Goal: Task Accomplishment & Management: Manage account settings

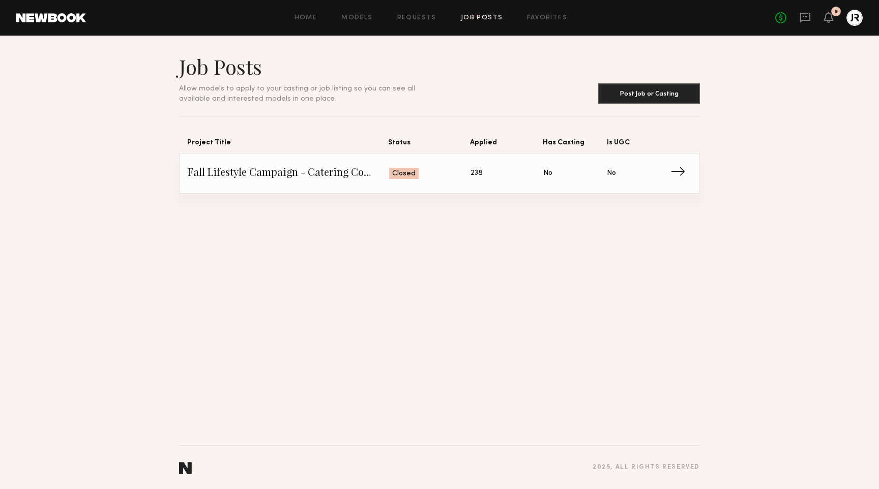
click at [412, 28] on header "Home Models Requests Job Posts Favorites Sign Out No fees up to $5,000 9" at bounding box center [439, 18] width 879 height 36
click at [413, 22] on div "Home Models Requests Job Posts Favorites Sign Out No fees up to $5,000 9" at bounding box center [474, 18] width 777 height 16
click at [414, 15] on link "Requests" at bounding box center [416, 18] width 39 height 7
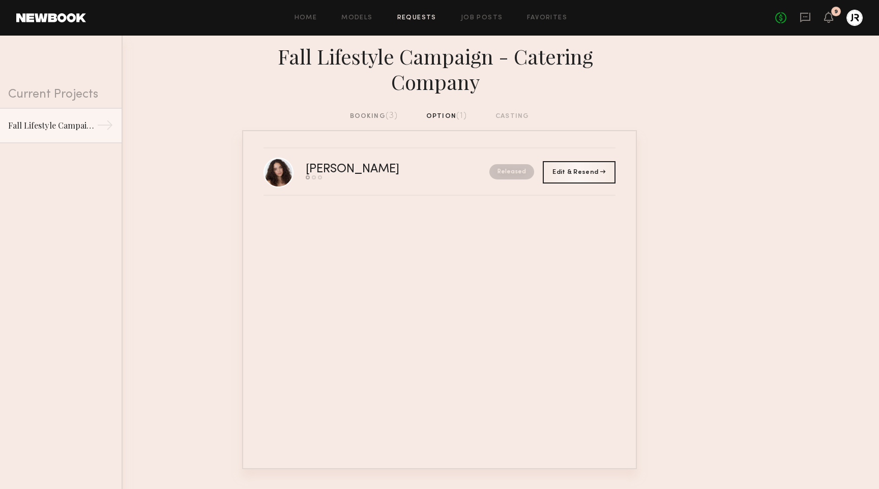
click at [371, 114] on div "booking (3)" at bounding box center [374, 116] width 48 height 11
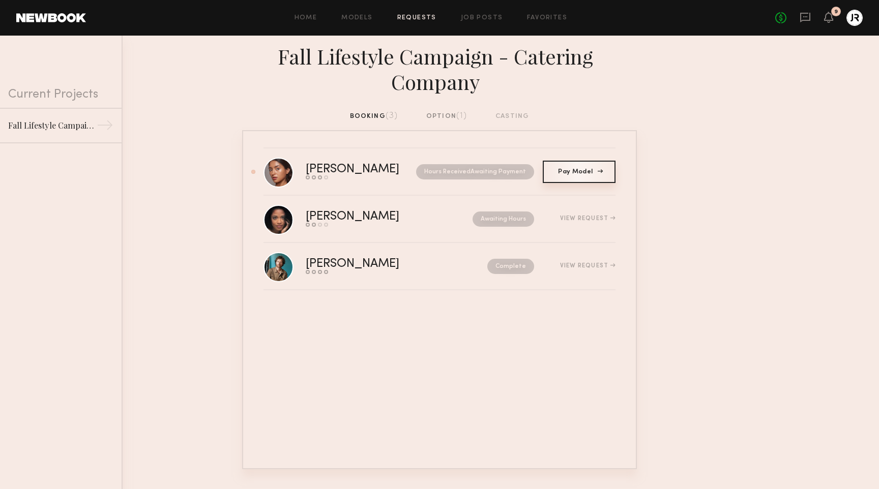
click at [588, 169] on span "Pay Model" at bounding box center [579, 172] width 42 height 6
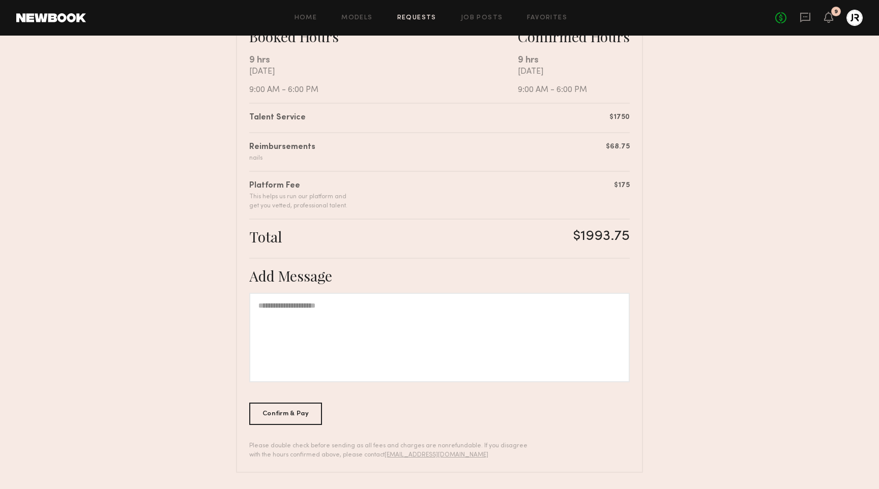
scroll to position [199, 0]
click at [290, 413] on div "Confirm & Pay" at bounding box center [285, 414] width 73 height 22
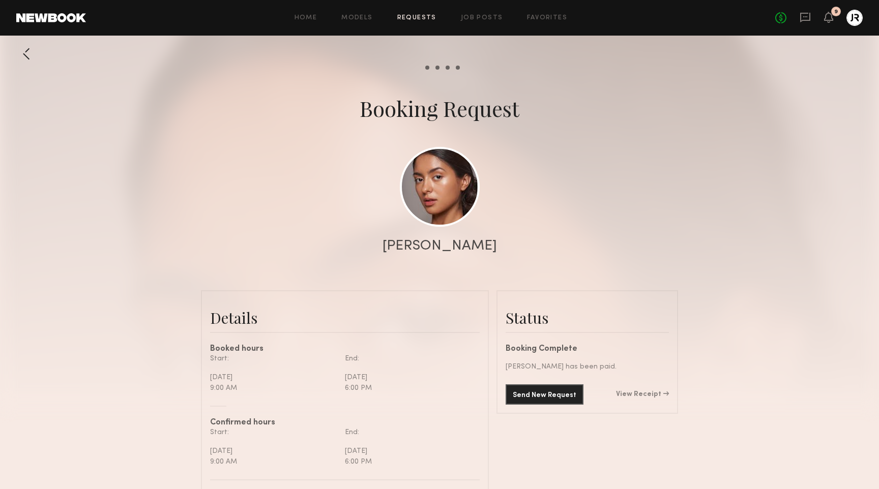
scroll to position [779, 0]
click at [412, 16] on link "Requests" at bounding box center [416, 18] width 39 height 7
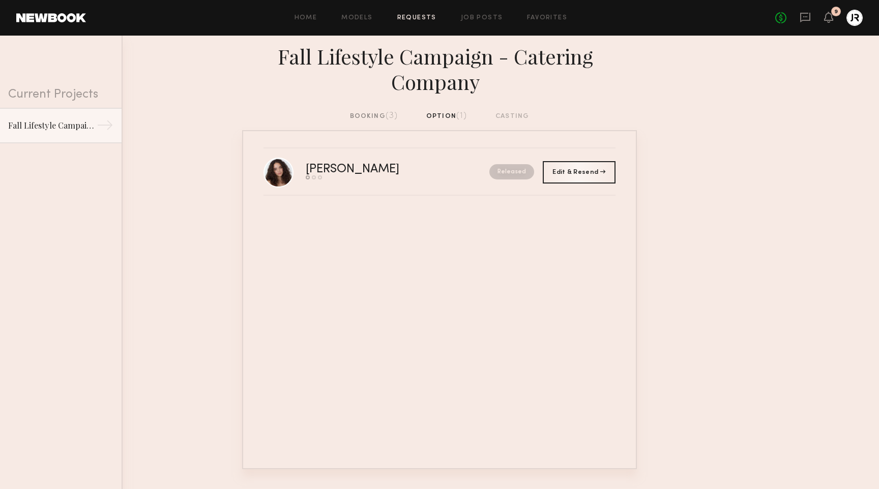
click at [374, 119] on div "booking (3)" at bounding box center [374, 116] width 48 height 11
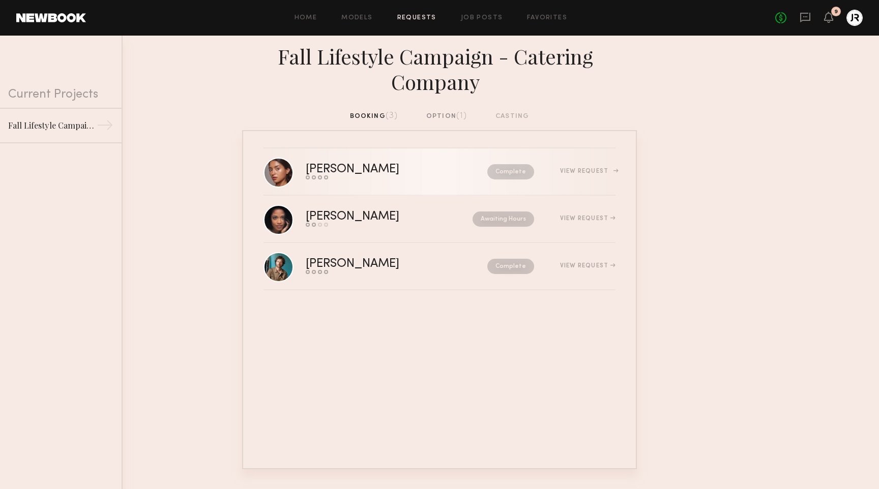
click at [417, 181] on link "[PERSON_NAME] Send request Model response Review hours worked Pay model Complet…" at bounding box center [440, 172] width 352 height 47
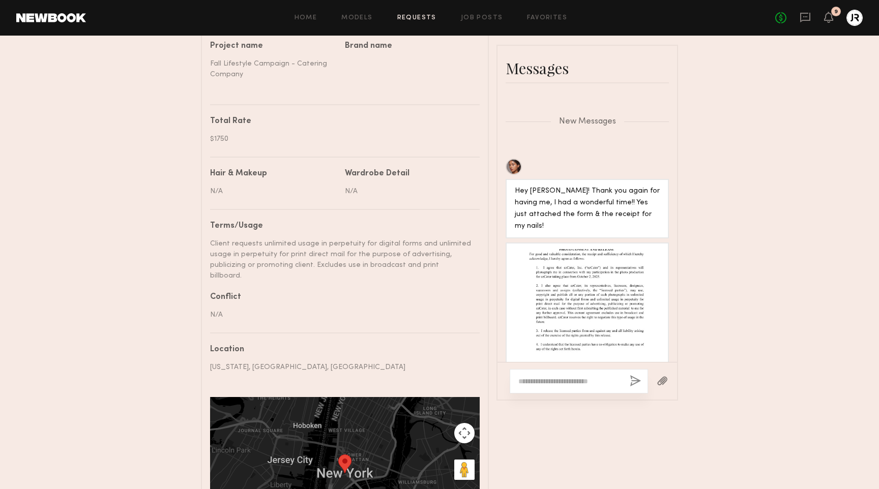
scroll to position [552, 0]
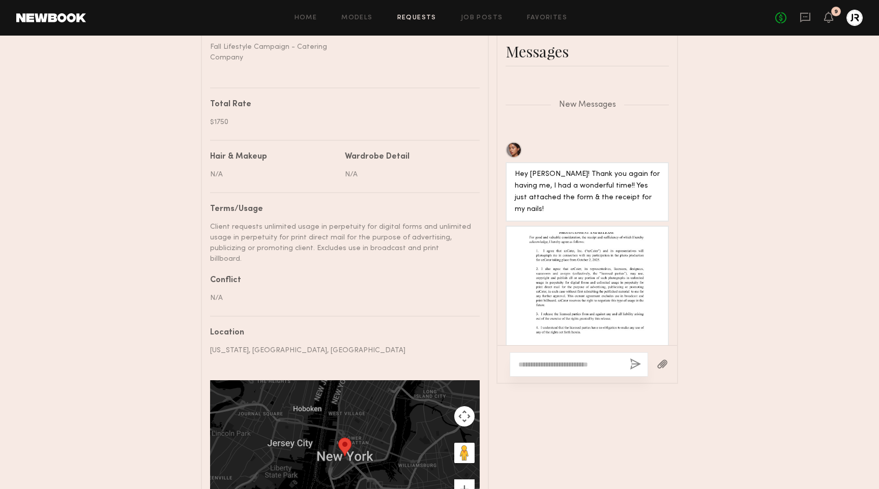
click at [589, 300] on div at bounding box center [587, 305] width 145 height 145
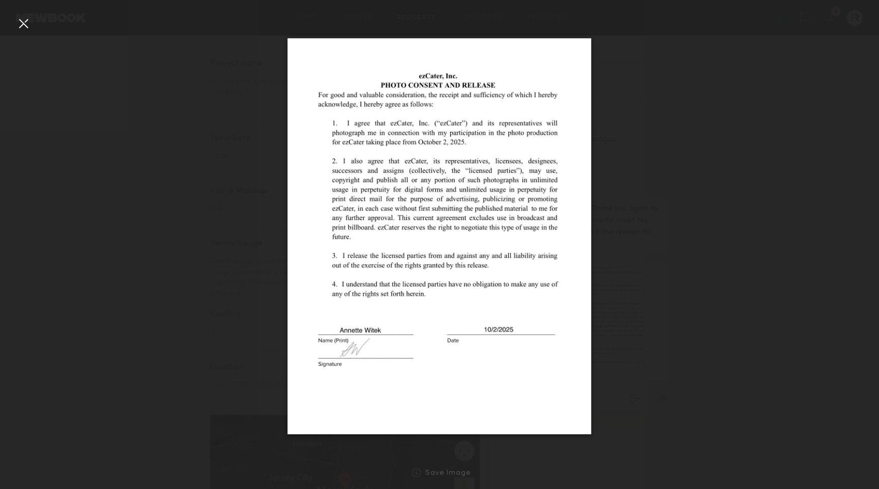
scroll to position [521, 0]
click at [454, 466] on div "Save Image" at bounding box center [439, 473] width 879 height 33
click at [424, 476] on link "Save Image" at bounding box center [439, 473] width 63 height 9
click at [421, 472] on div at bounding box center [416, 473] width 9 height 9
click at [141, 246] on div at bounding box center [439, 236] width 879 height 441
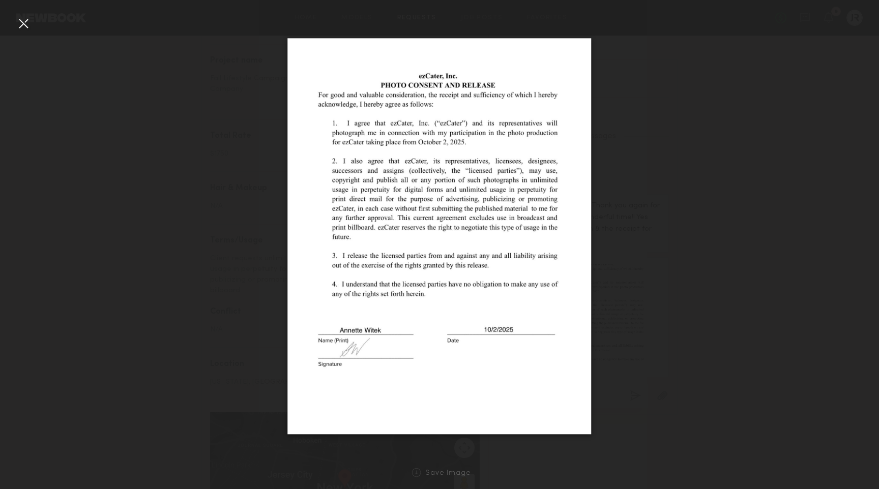
click at [19, 21] on div at bounding box center [23, 23] width 16 height 16
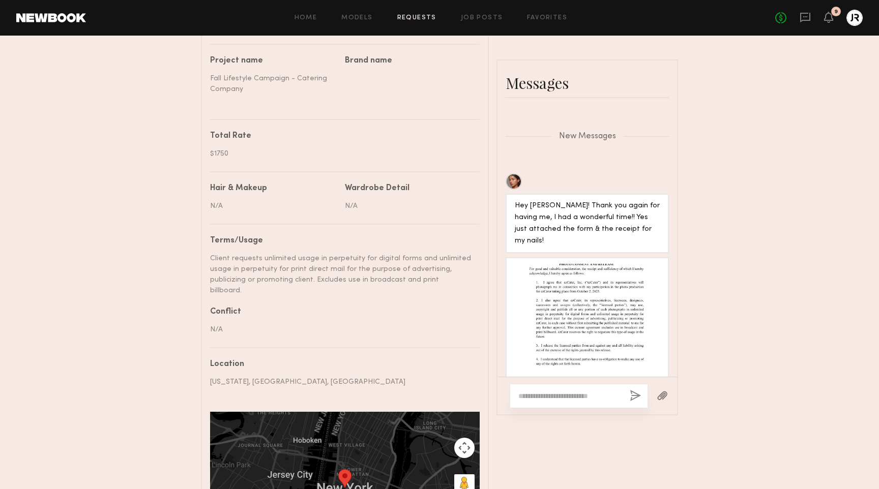
click at [407, 21] on div "Home Models Requests Job Posts Favorites Sign Out No fees up to $5,000 9" at bounding box center [474, 18] width 777 height 16
click at [410, 17] on link "Requests" at bounding box center [416, 18] width 39 height 7
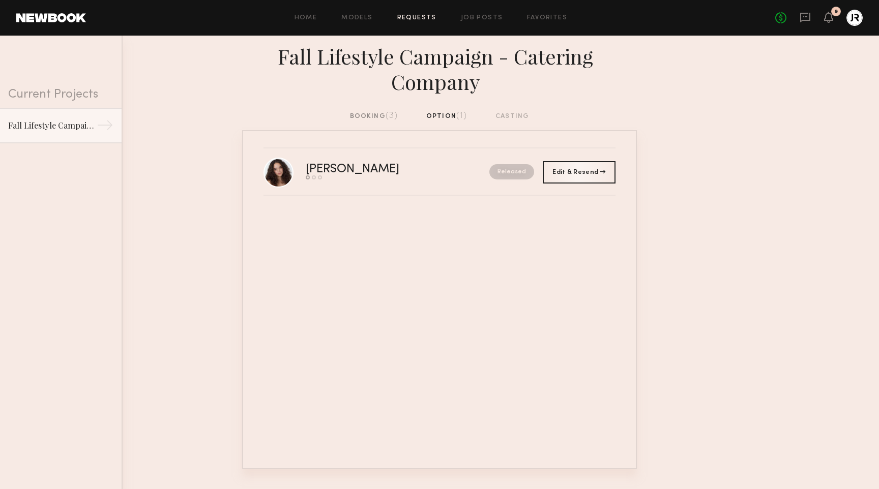
click at [369, 116] on div "booking (3)" at bounding box center [374, 116] width 48 height 11
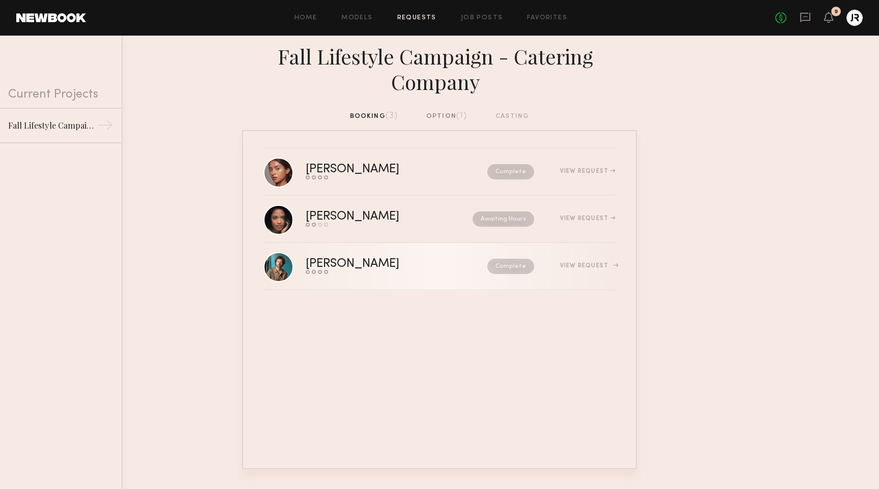
click at [348, 269] on div "[PERSON_NAME]" at bounding box center [375, 264] width 138 height 12
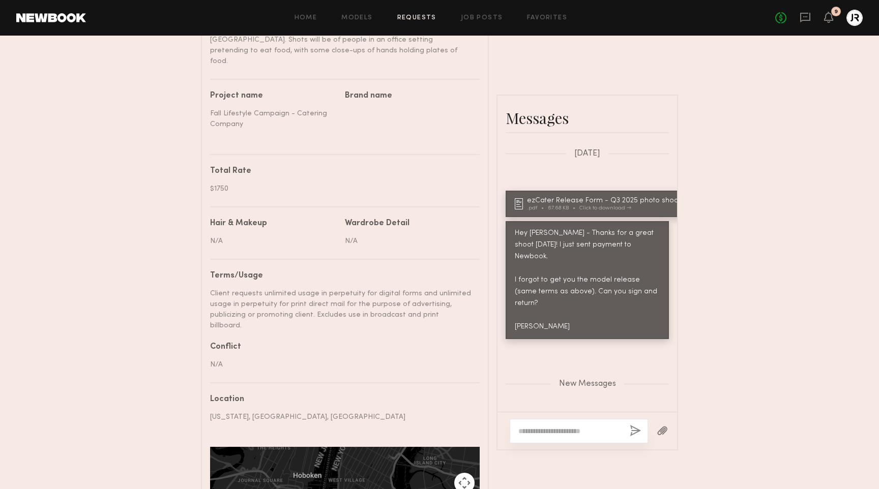
scroll to position [505, 0]
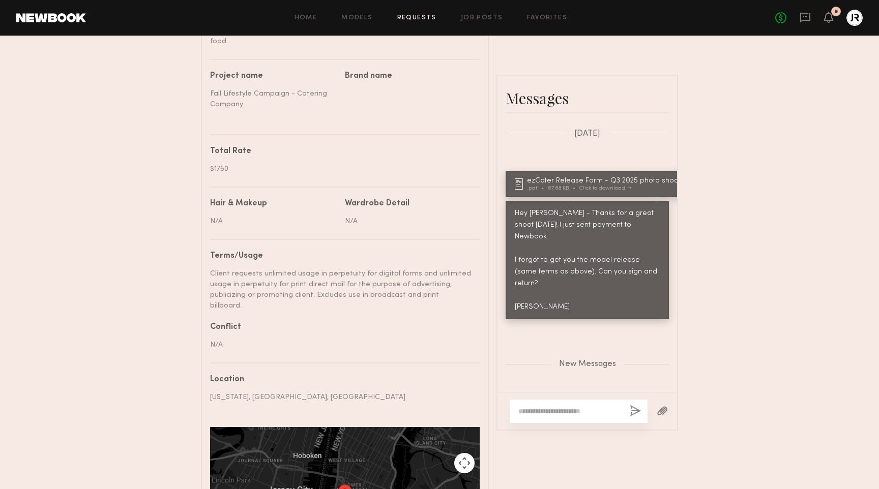
click at [604, 422] on div "Thanks for having me [PERSON_NAME]! here’s the release!" at bounding box center [598, 433] width 166 height 23
click at [656, 416] on div ".pdf 139.92 KB Click to download" at bounding box center [605, 419] width 157 height 6
click at [133, 111] on div "Send request Model response Review hours worked Pay model Booking Request [PERS…" at bounding box center [439, 64] width 879 height 1051
click at [413, 18] on link "Requests" at bounding box center [416, 18] width 39 height 7
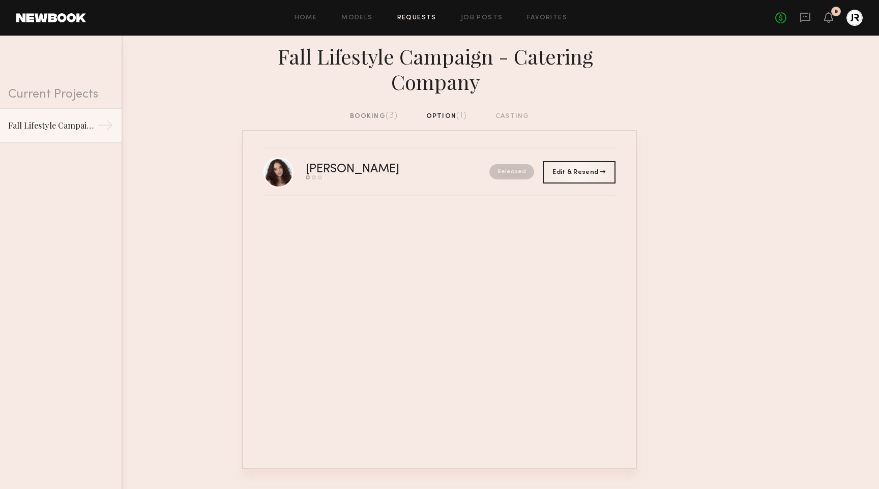
click at [374, 116] on div "booking (3)" at bounding box center [374, 116] width 48 height 11
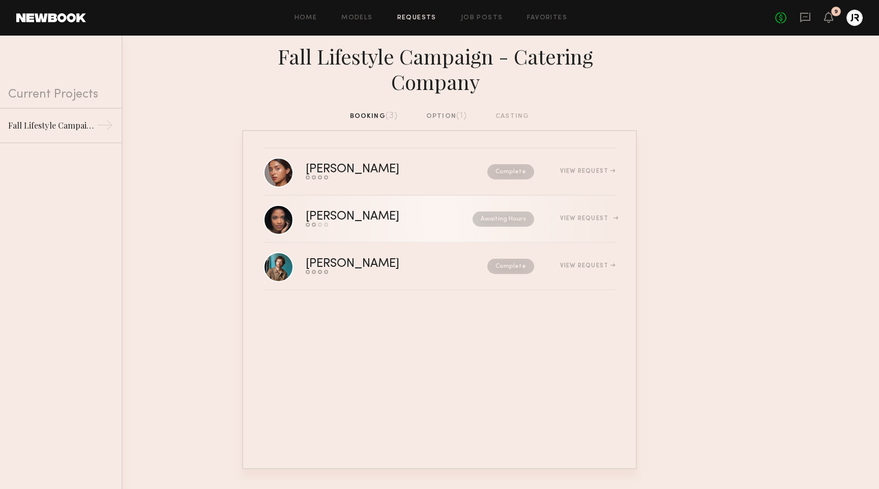
click at [345, 209] on link "[PERSON_NAME] Send request Model response Review hours worked Pay model Awaitin…" at bounding box center [440, 219] width 352 height 47
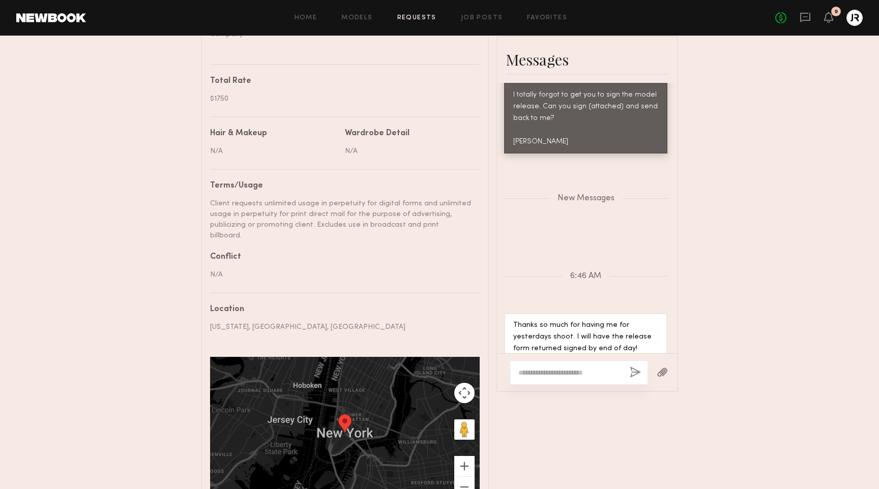
scroll to position [912, 2]
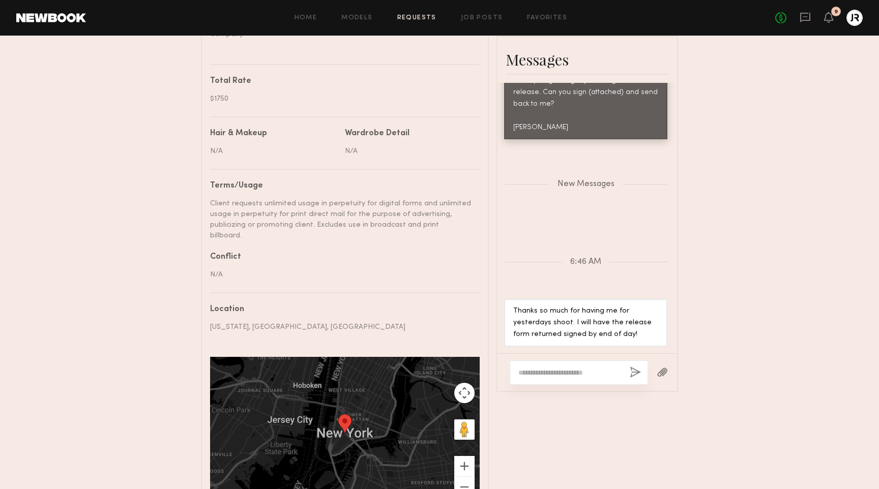
click at [562, 367] on div at bounding box center [579, 373] width 138 height 24
click at [568, 367] on div at bounding box center [579, 373] width 138 height 24
click at [570, 368] on textarea at bounding box center [569, 373] width 103 height 10
type textarea "**********"
click at [636, 367] on button "button" at bounding box center [635, 373] width 11 height 13
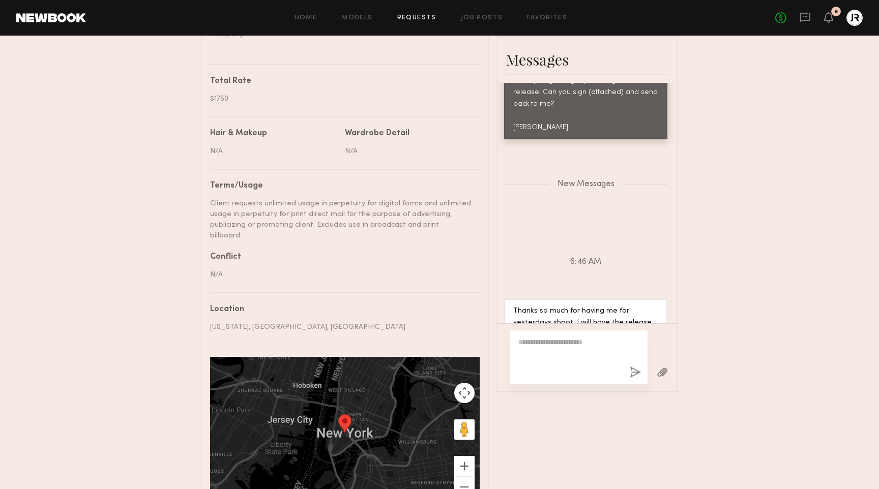
scroll to position [985, 2]
